Goal: Transaction & Acquisition: Download file/media

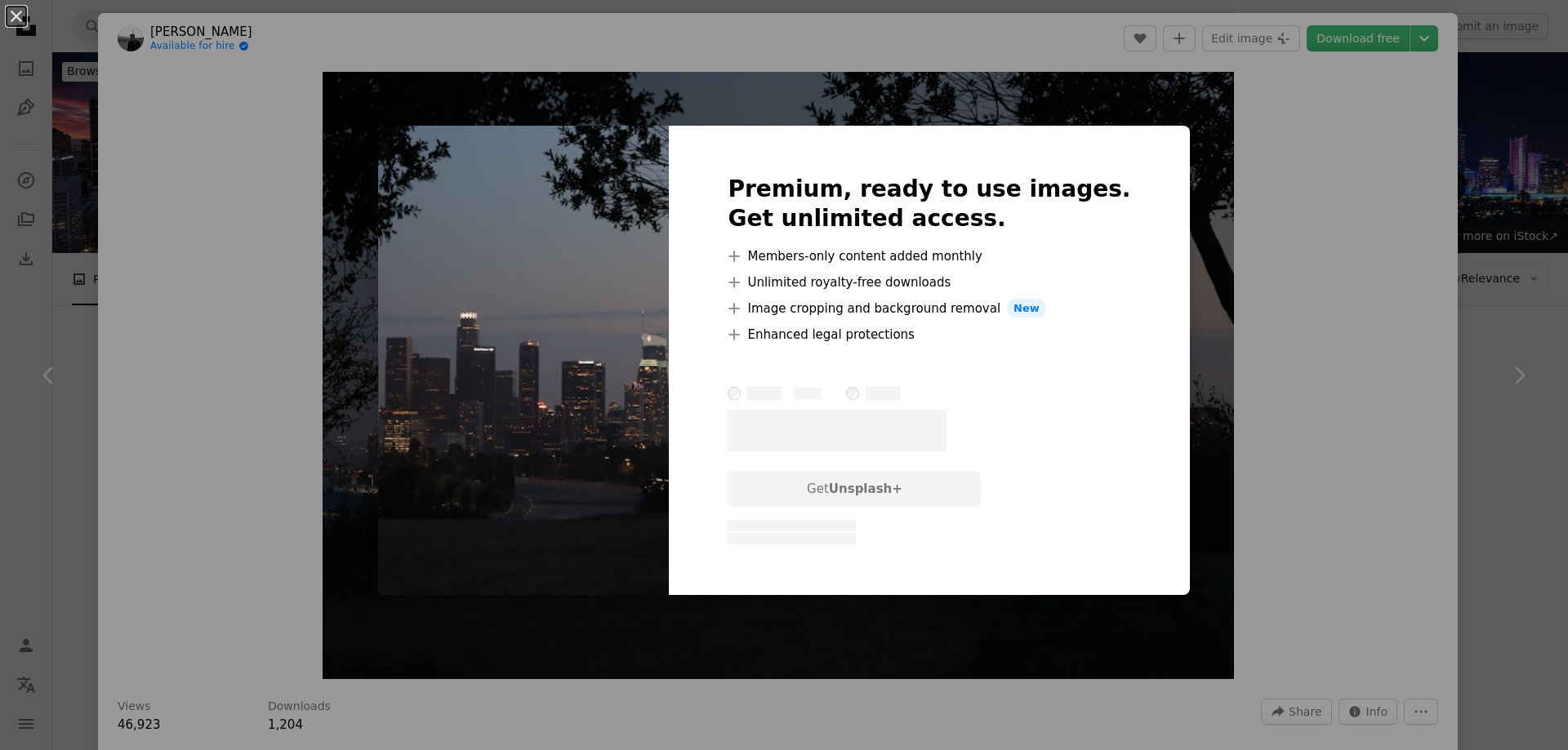
scroll to position [327, 0]
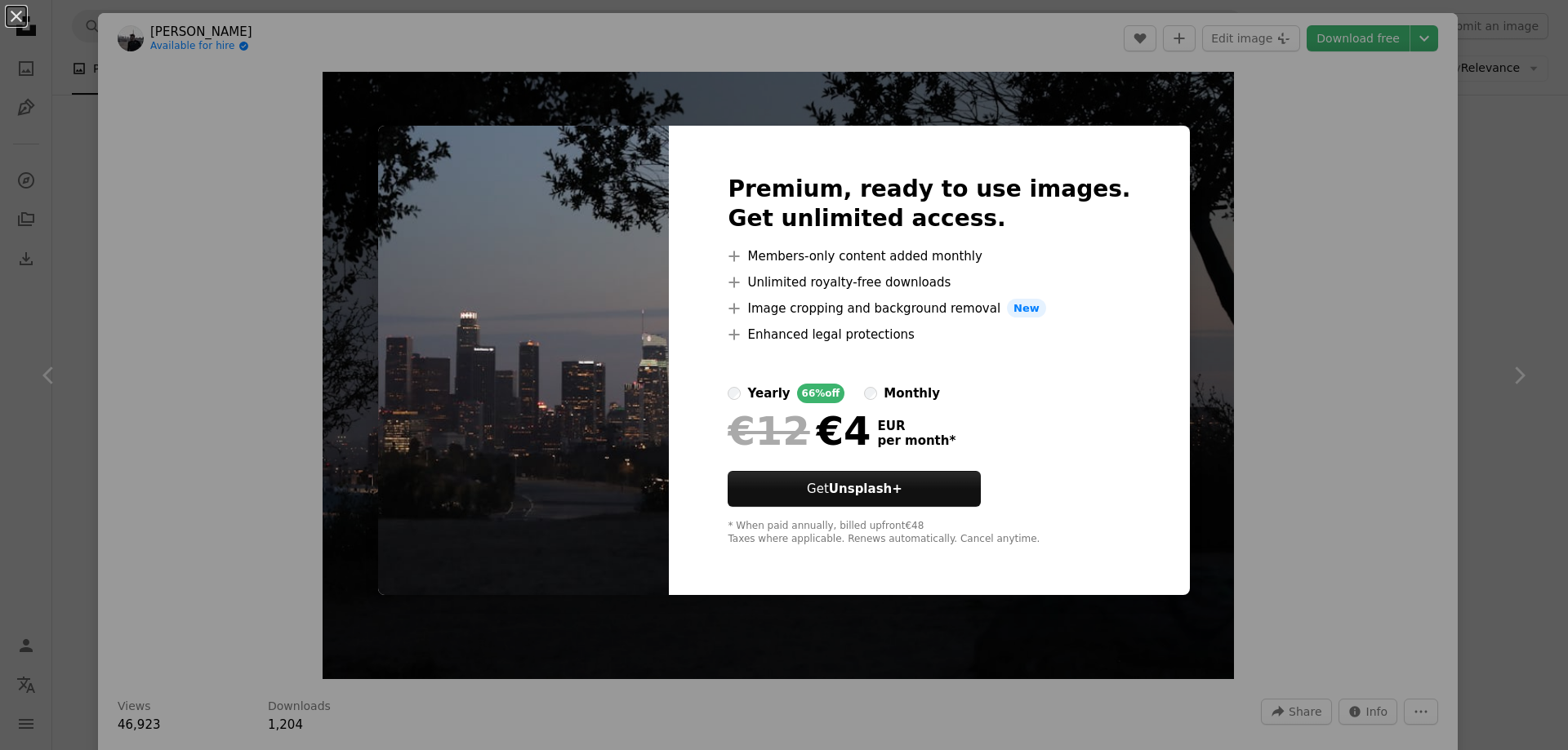
click at [1247, 377] on div "An X shape Premium, ready to use images. Get unlimited access. A plus sign Memb…" at bounding box center [784, 375] width 1568 height 750
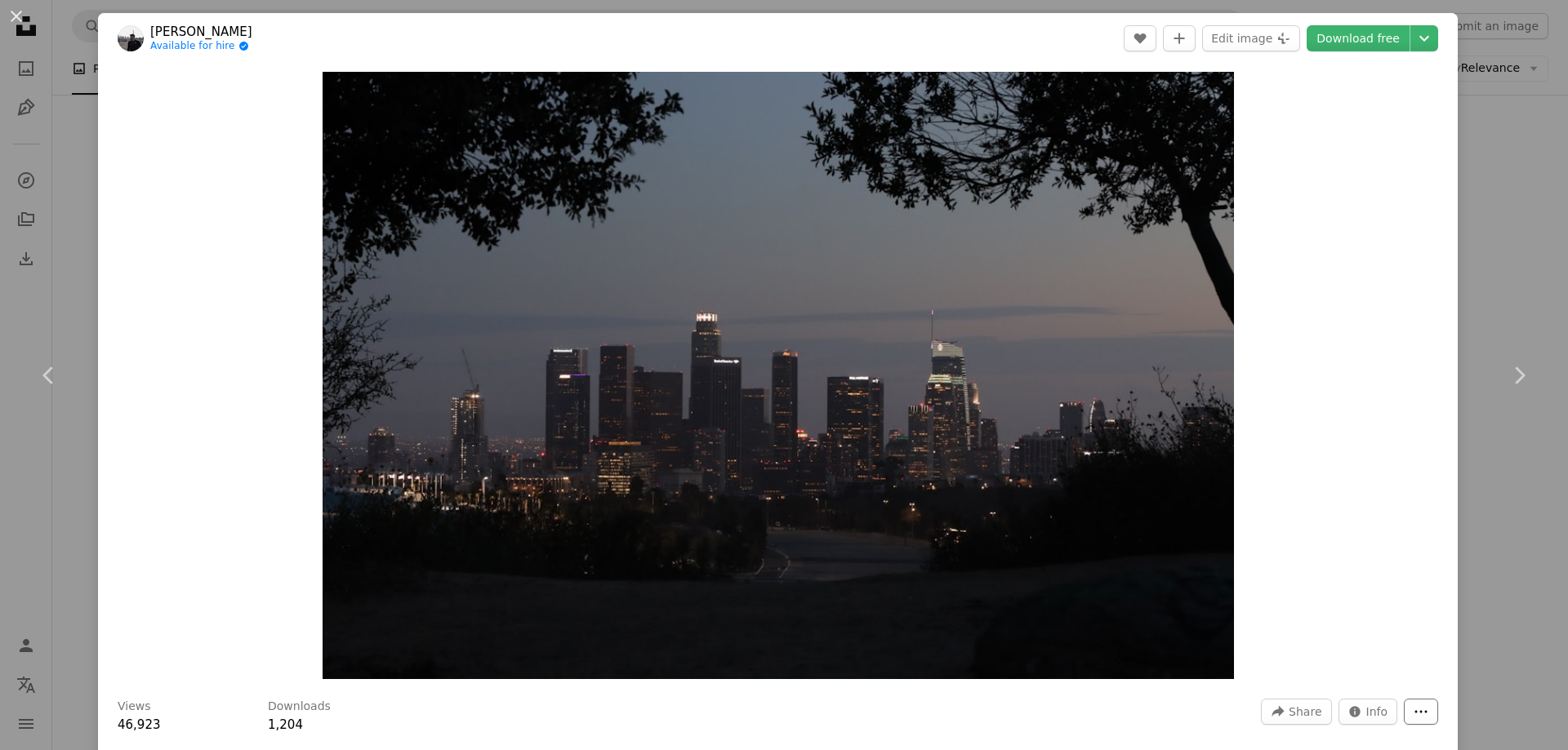
click at [1415, 711] on icon "More Actions" at bounding box center [1420, 712] width 12 height 3
click at [1420, 36] on icon "Choose download size" at bounding box center [1424, 38] width 10 height 5
click at [1363, 186] on span "( 6960 x 4640 )" at bounding box center [1391, 180] width 81 height 13
